Goal: Information Seeking & Learning: Learn about a topic

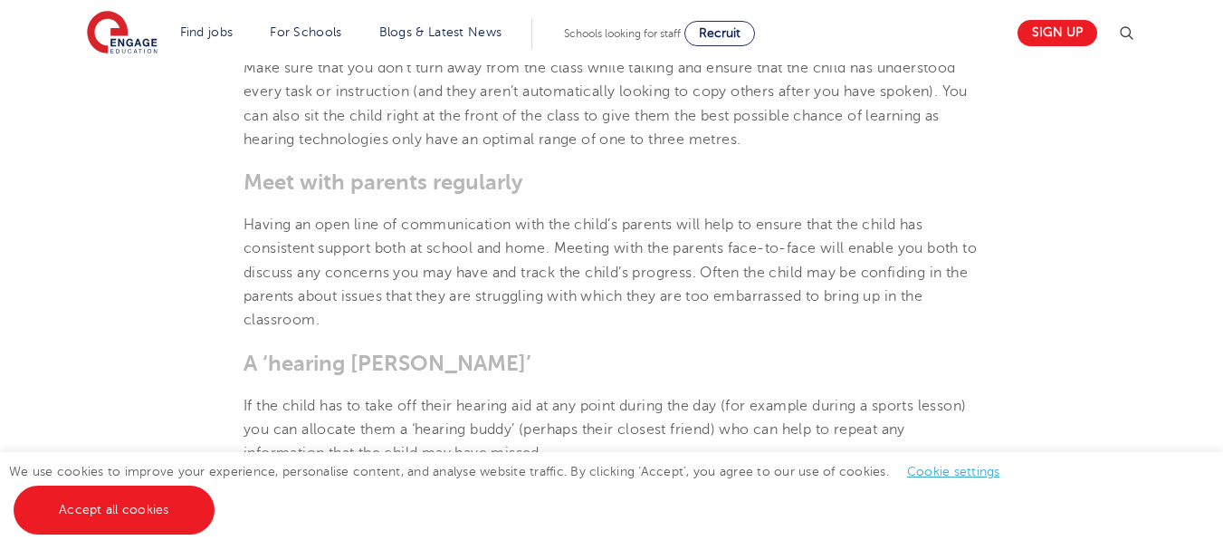
scroll to position [2898, 0]
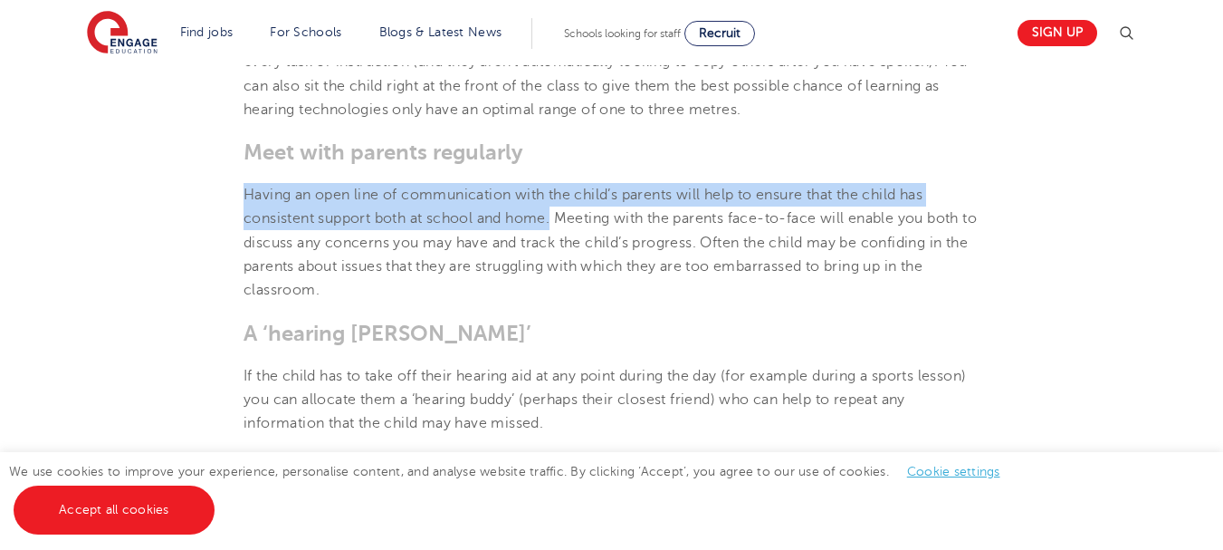
drag, startPoint x: 245, startPoint y: 191, endPoint x: 556, endPoint y: 215, distance: 311.5
click at [556, 215] on span "Having an open line of communication with the child’s parents will help to ensu…" at bounding box center [611, 242] width 734 height 111
copy span "Having an open line of communication with the child’s parents will help to ensu…"
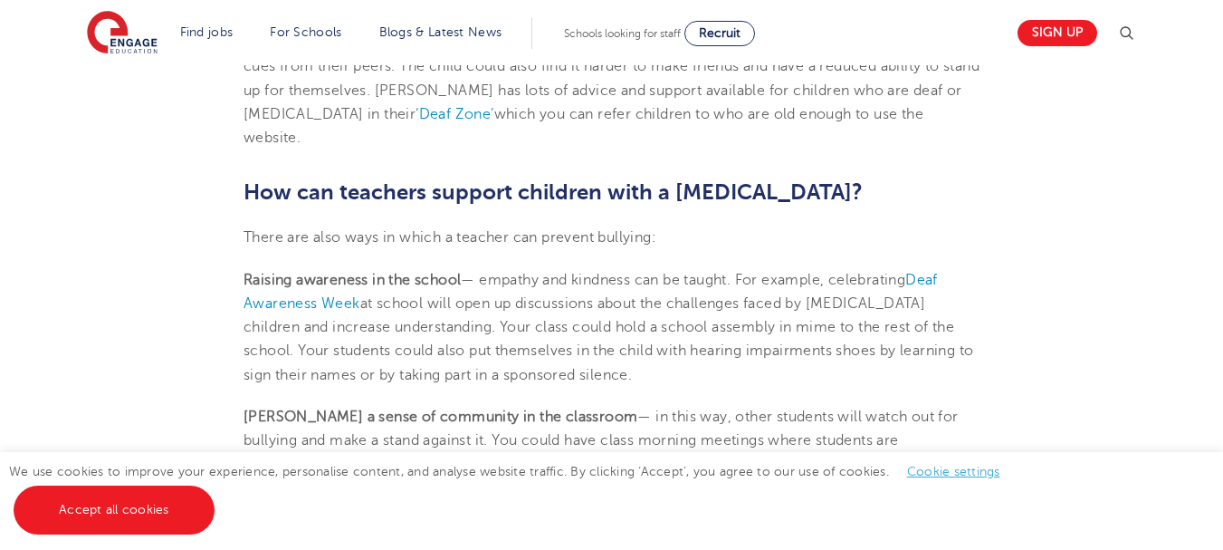
scroll to position [3441, 0]
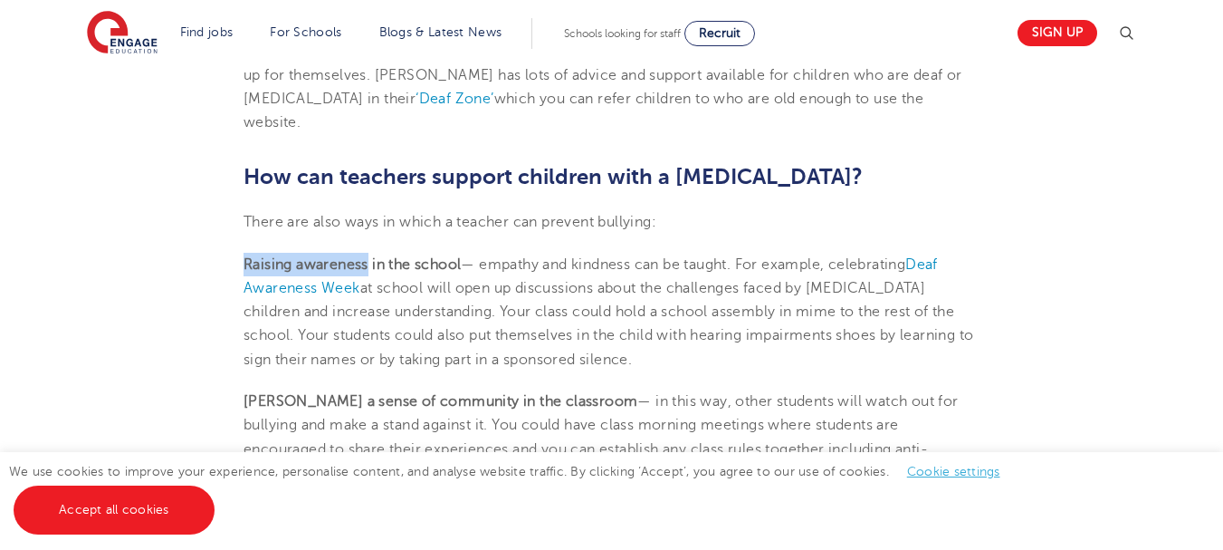
drag, startPoint x: 246, startPoint y: 262, endPoint x: 369, endPoint y: 262, distance: 122.3
click at [369, 262] on b "Raising awareness in the school" at bounding box center [352, 264] width 217 height 16
copy b "Raising awareness"
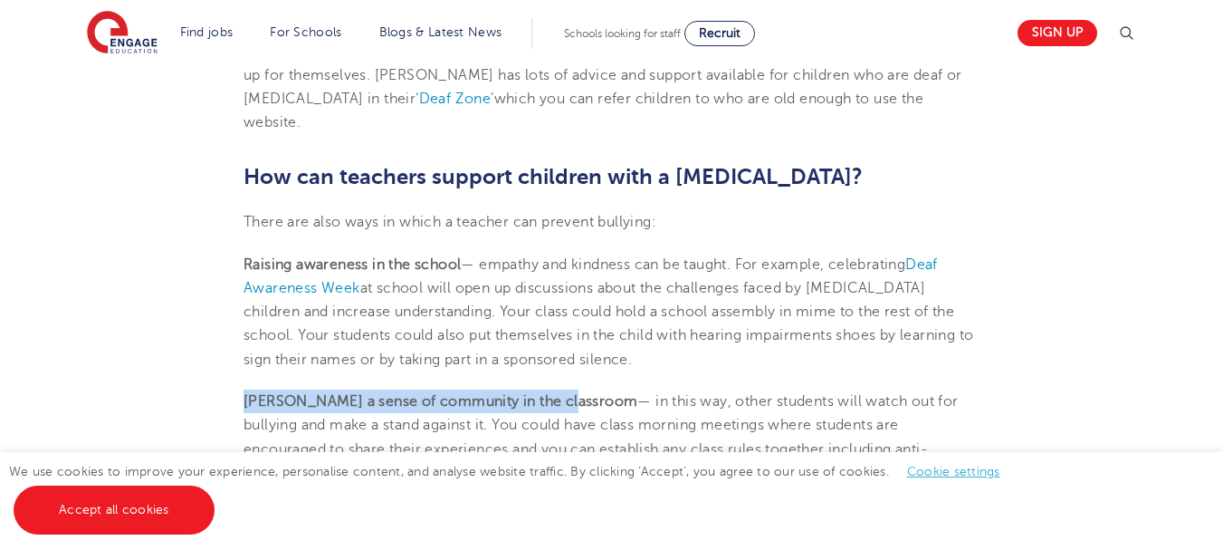
drag, startPoint x: 245, startPoint y: 398, endPoint x: 561, endPoint y: 396, distance: 316.1
click at [561, 396] on b "[PERSON_NAME] a sense of community in the classroom" at bounding box center [441, 401] width 394 height 16
copy b "[PERSON_NAME] a sense of community in the classroom"
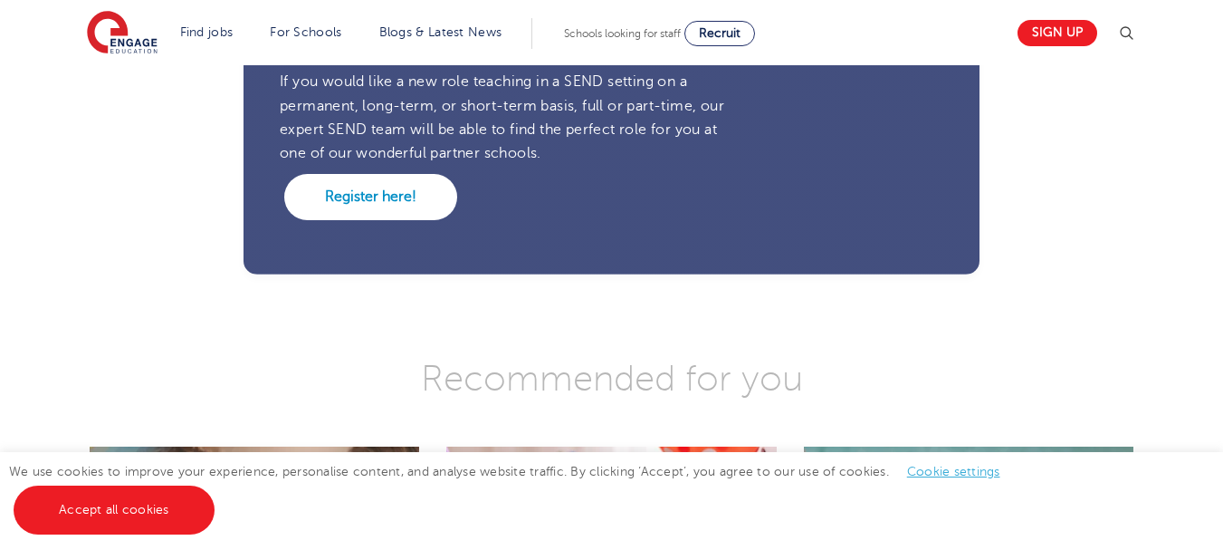
scroll to position [4709, 0]
